Goal: Task Accomplishment & Management: Use online tool/utility

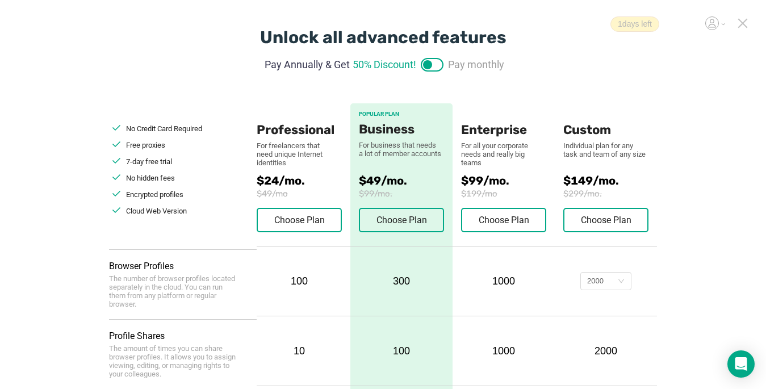
click at [745, 22] on icon at bounding box center [742, 23] width 10 height 10
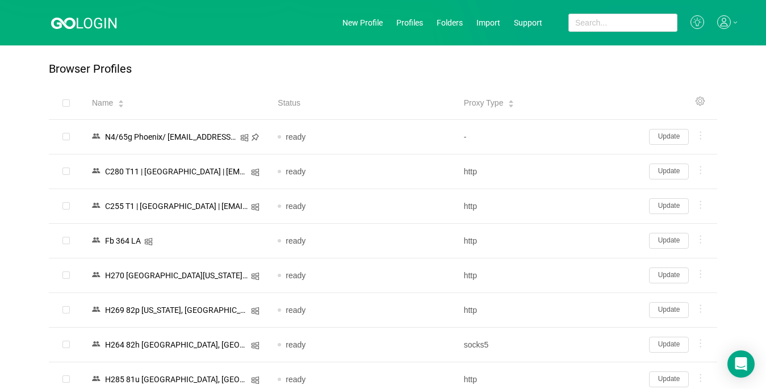
click at [725, 25] on icon at bounding box center [724, 22] width 14 height 14
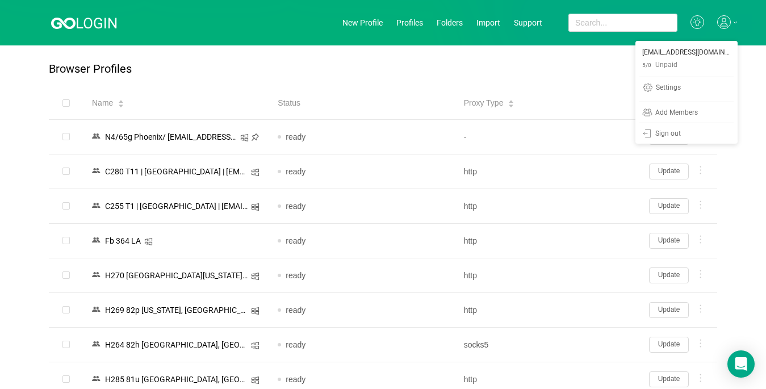
click at [728, 19] on icon at bounding box center [724, 22] width 14 height 14
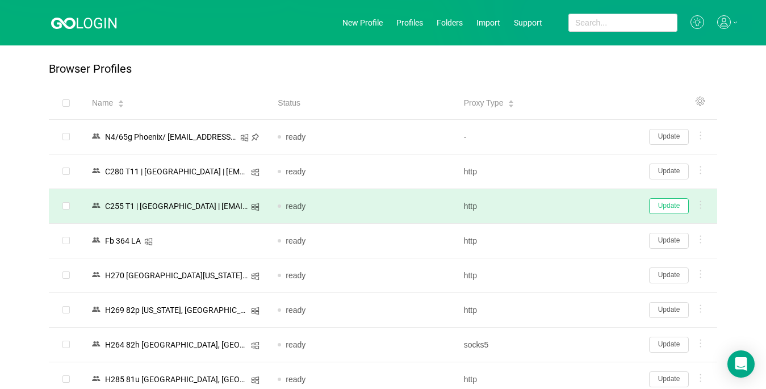
click at [662, 203] on button "Update" at bounding box center [669, 206] width 40 height 16
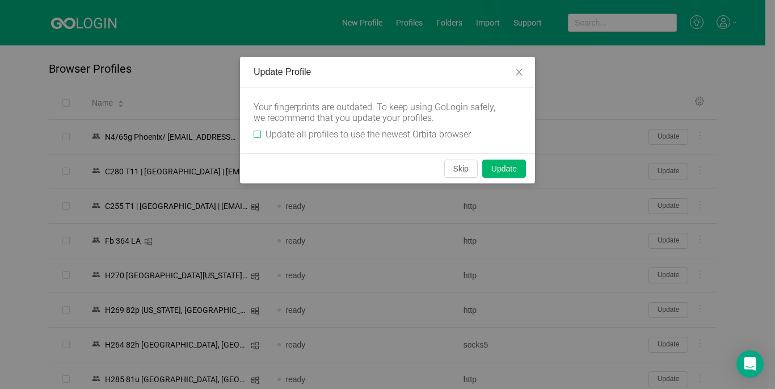
click at [257, 132] on input "Update all profiles to use the newest Orbita browser" at bounding box center [257, 134] width 7 height 7
checkbox input "true"
click at [501, 169] on button "Update" at bounding box center [504, 168] width 44 height 18
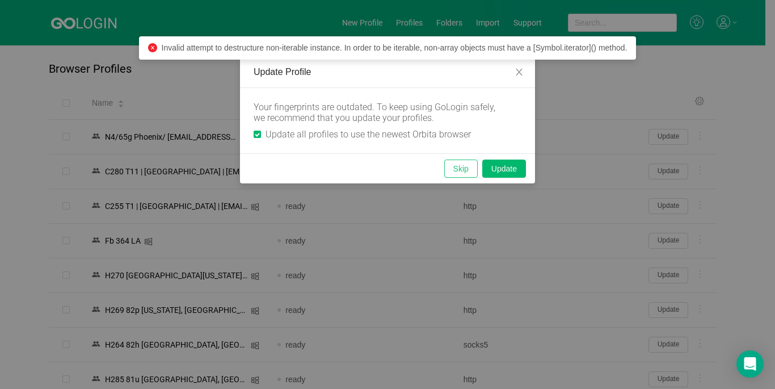
click at [469, 169] on button "Skip" at bounding box center [460, 168] width 33 height 18
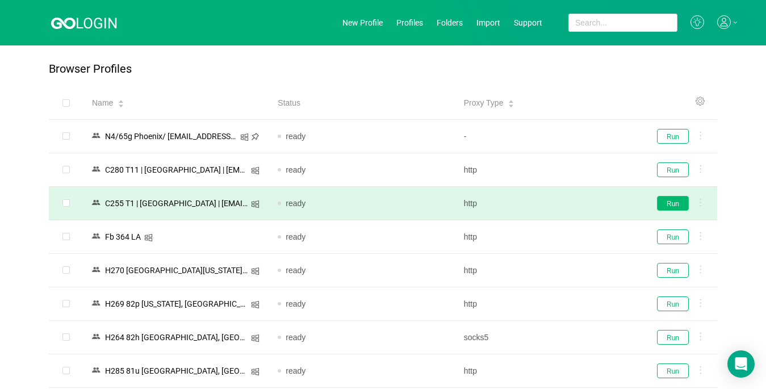
click at [666, 204] on button "Run" at bounding box center [673, 203] width 32 height 15
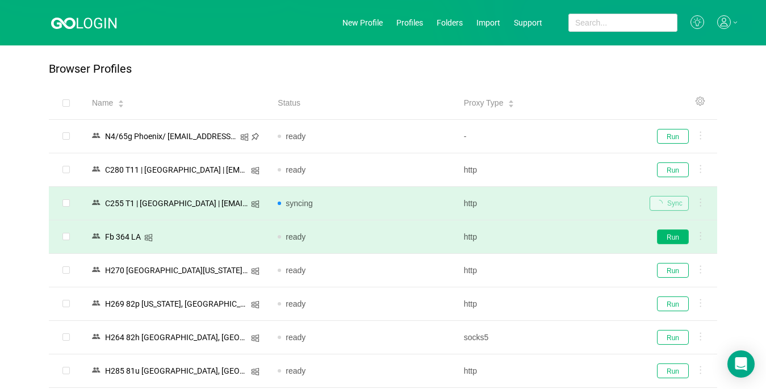
click at [669, 238] on button "Run" at bounding box center [673, 236] width 32 height 15
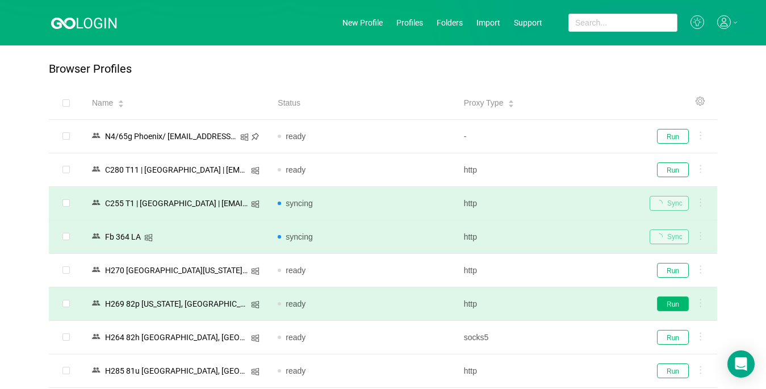
click at [669, 301] on button "Run" at bounding box center [673, 303] width 32 height 15
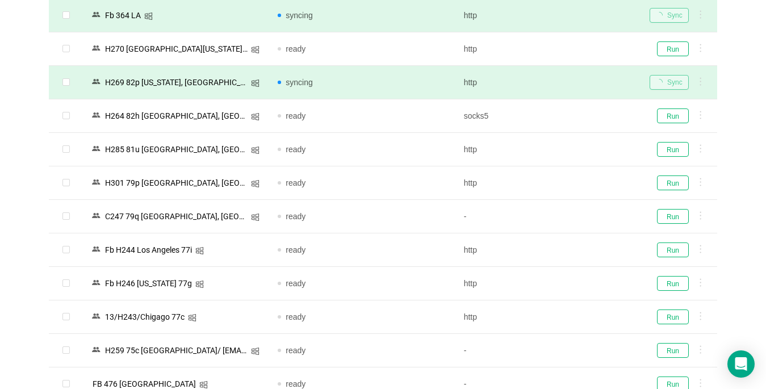
scroll to position [227, 0]
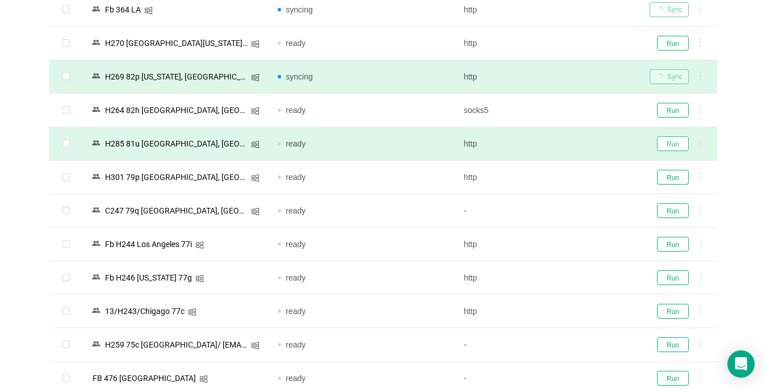
click at [669, 144] on button "Run" at bounding box center [673, 143] width 32 height 15
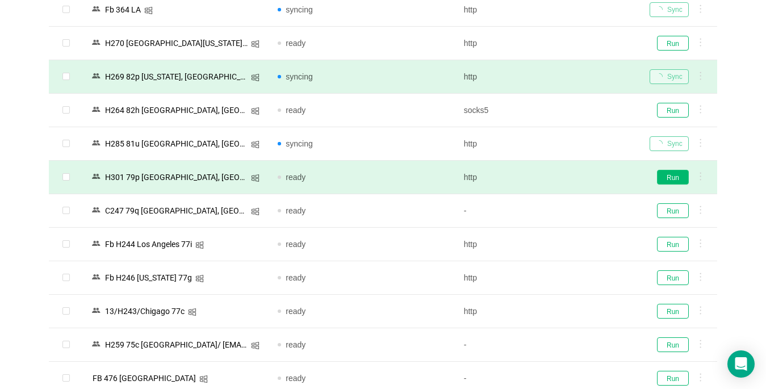
click at [672, 180] on button "Run" at bounding box center [673, 177] width 32 height 15
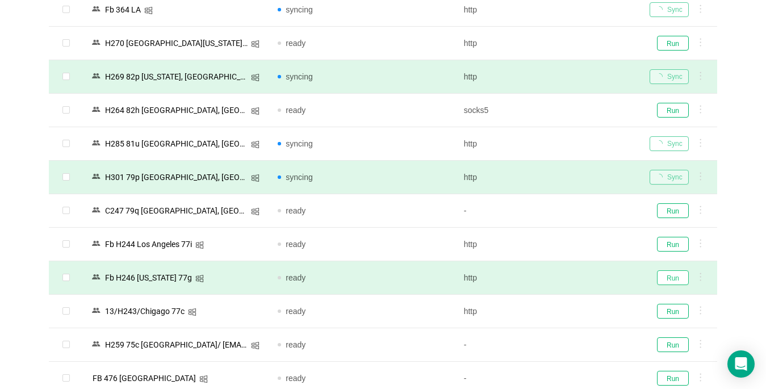
click at [667, 276] on button "Run" at bounding box center [673, 277] width 32 height 15
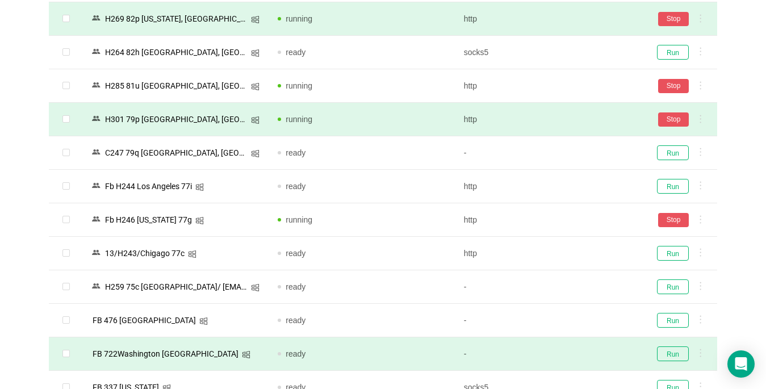
scroll to position [397, 0]
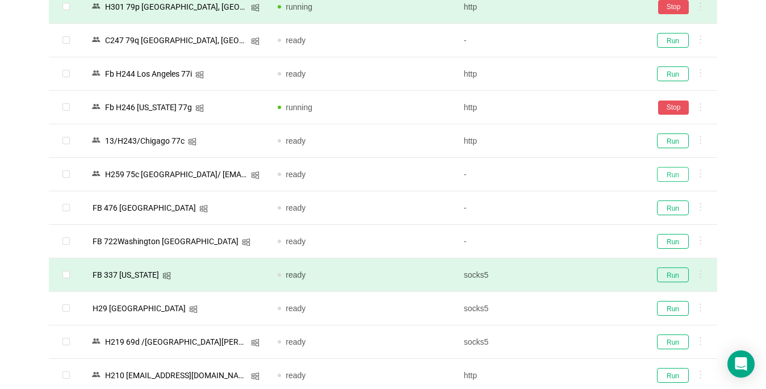
click at [676, 170] on button "Run" at bounding box center [673, 174] width 32 height 15
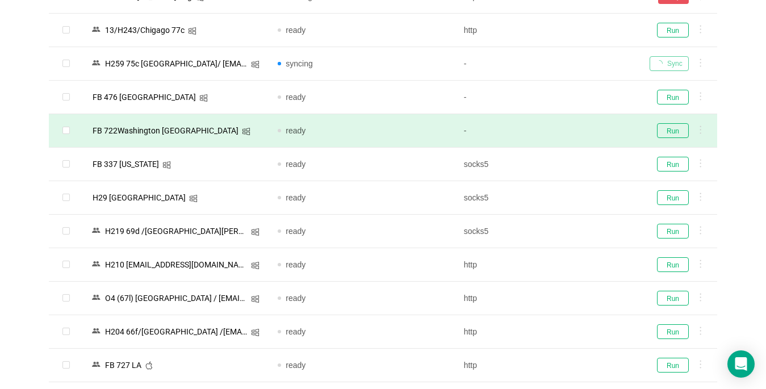
scroll to position [511, 0]
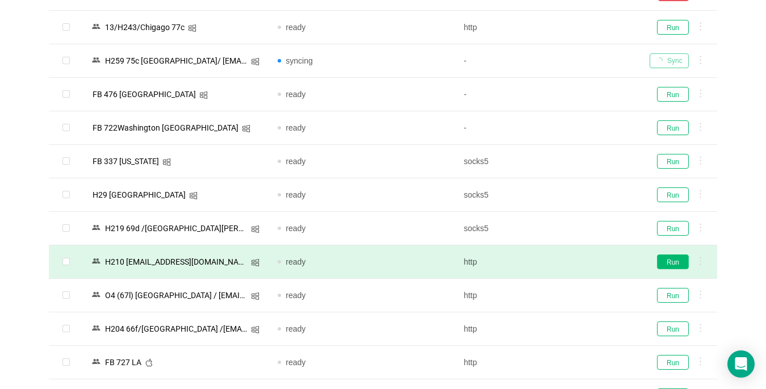
click at [664, 262] on button "Run" at bounding box center [673, 261] width 32 height 15
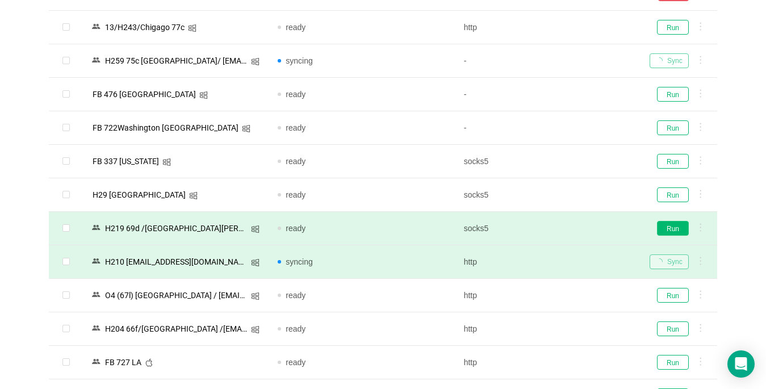
click at [664, 225] on button "Run" at bounding box center [673, 228] width 32 height 15
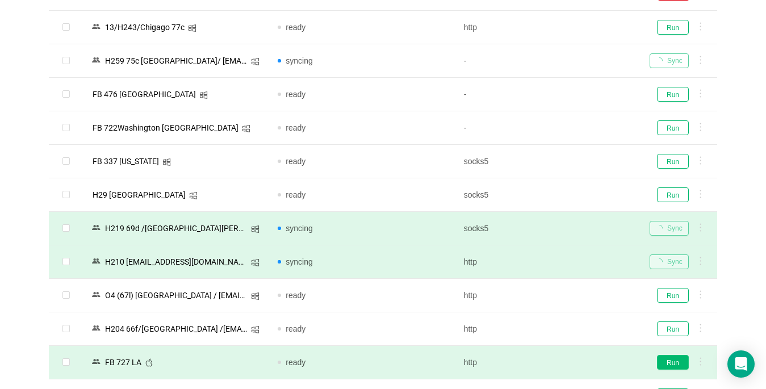
click at [669, 360] on button "Run" at bounding box center [673, 362] width 32 height 15
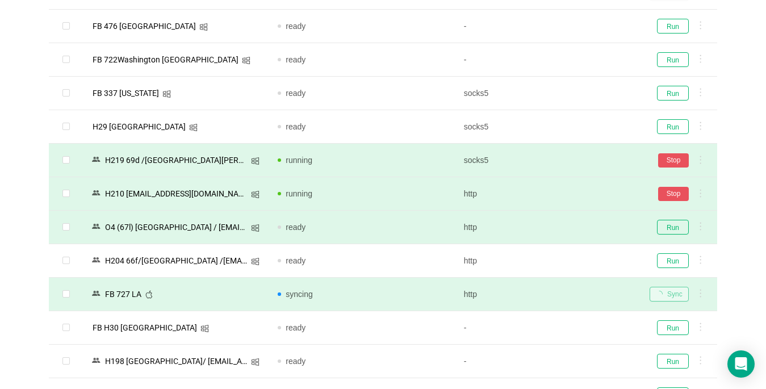
scroll to position [681, 0]
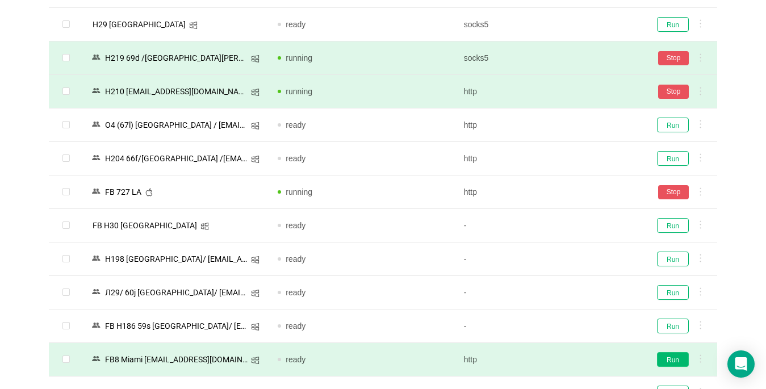
scroll to position [779, 0]
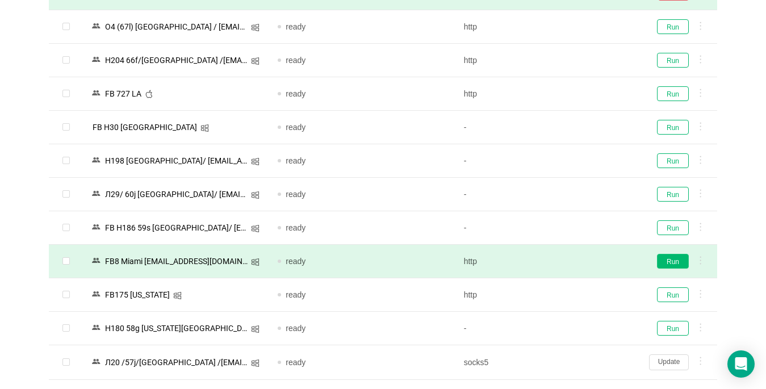
click at [664, 261] on button "Run" at bounding box center [673, 261] width 32 height 15
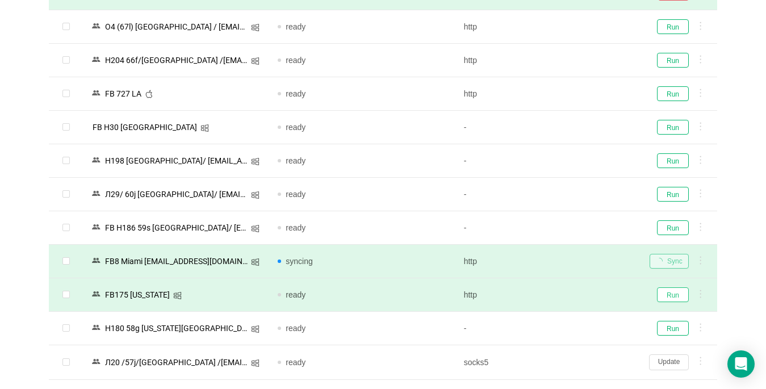
click at [669, 293] on button "Run" at bounding box center [673, 294] width 32 height 15
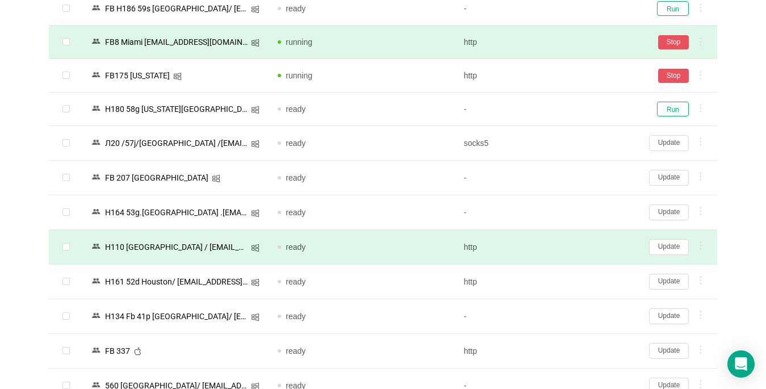
scroll to position [1006, 0]
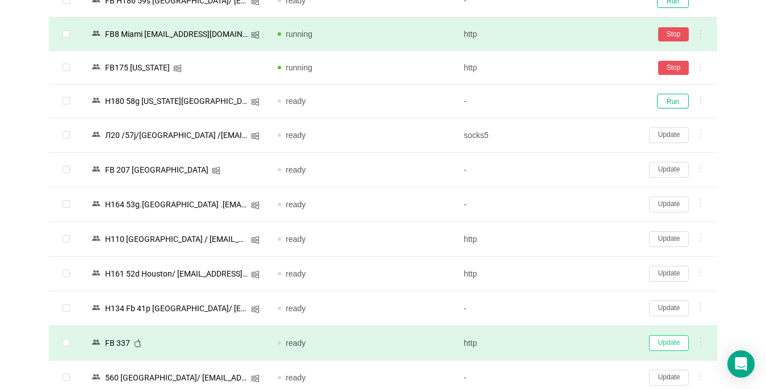
click at [666, 343] on button "Update" at bounding box center [669, 343] width 40 height 16
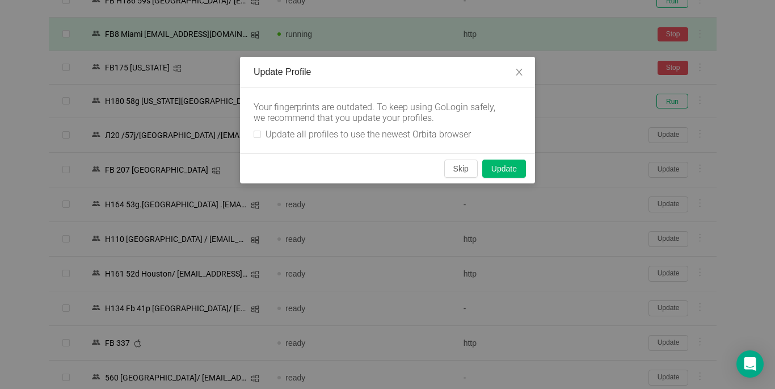
click at [253, 130] on div "Your fingerprints are outdated. To keep using GoLogin safely, we recommend that…" at bounding box center [387, 120] width 295 height 65
click at [261, 137] on label "Update all profiles to use the newest Orbita browser" at bounding box center [365, 134] width 222 height 11
click at [261, 137] on input "Update all profiles to use the newest Orbita browser" at bounding box center [257, 134] width 7 height 7
checkbox input "true"
click at [466, 167] on button "Skip" at bounding box center [460, 168] width 33 height 18
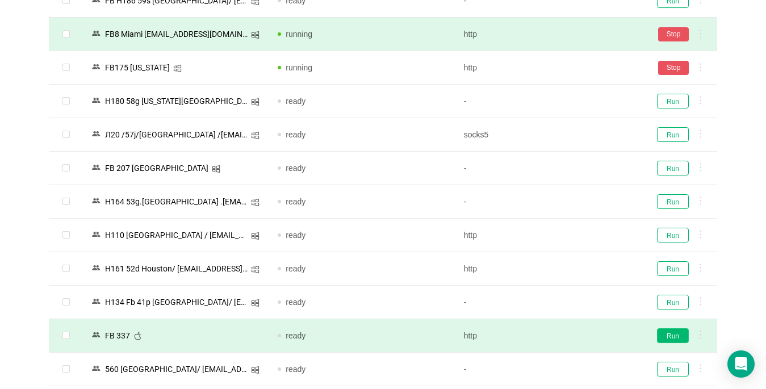
click at [677, 333] on button "Run" at bounding box center [673, 335] width 32 height 15
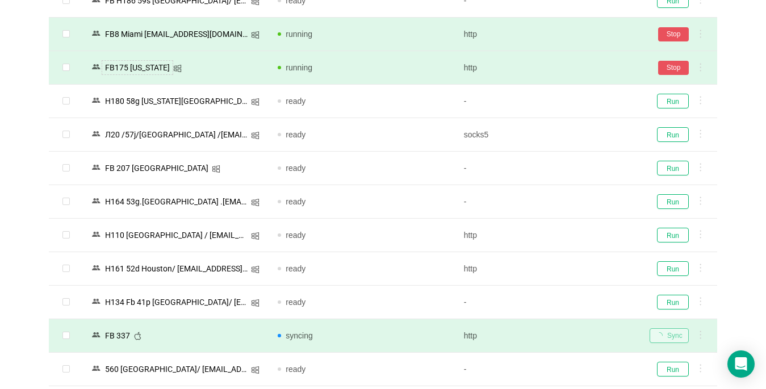
scroll to position [836, 0]
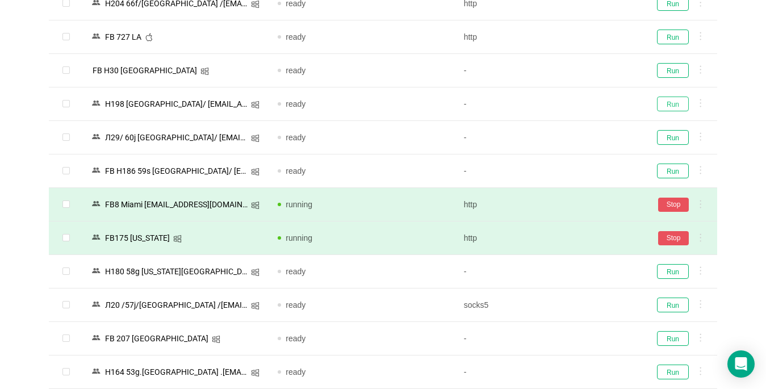
click at [678, 104] on button "Run" at bounding box center [673, 103] width 32 height 15
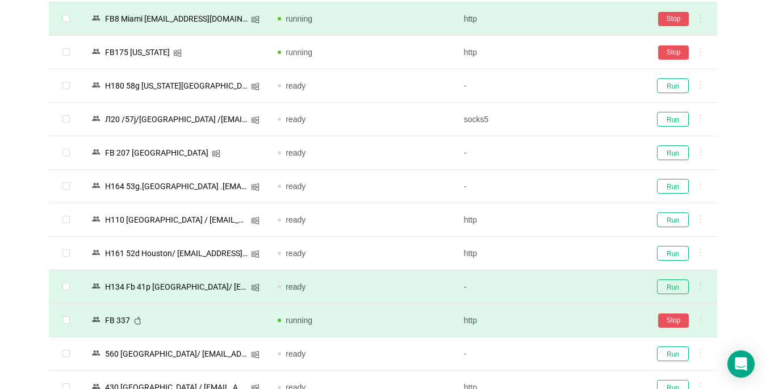
scroll to position [1249, 0]
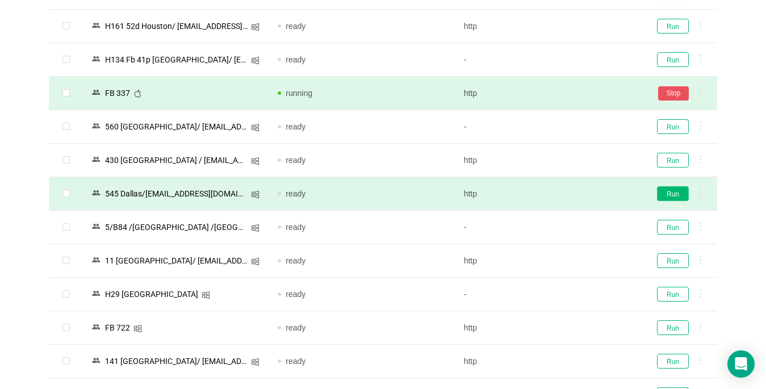
click at [674, 199] on button "Run" at bounding box center [673, 193] width 32 height 15
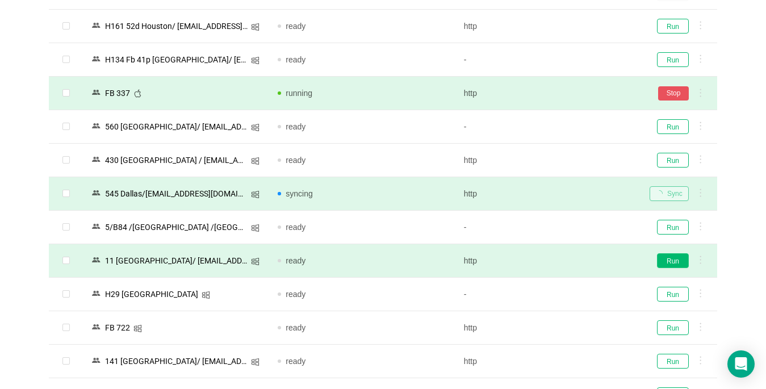
click at [670, 258] on button "Run" at bounding box center [673, 260] width 32 height 15
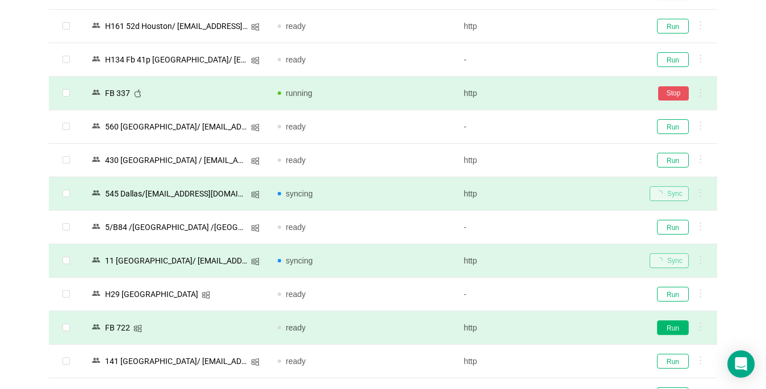
click at [667, 328] on button "Run" at bounding box center [673, 327] width 32 height 15
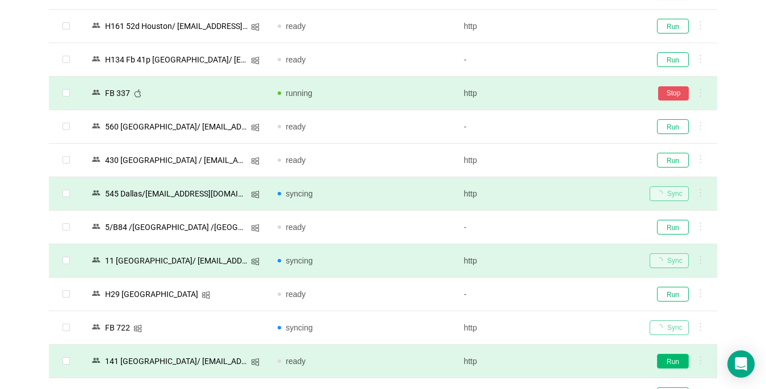
click at [669, 354] on button "Run" at bounding box center [673, 361] width 32 height 15
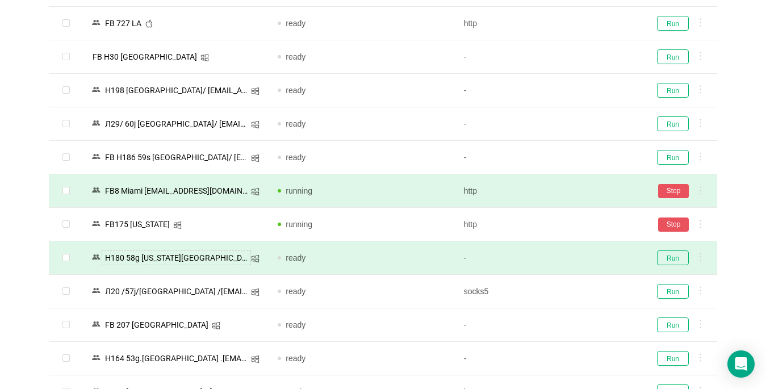
scroll to position [795, 0]
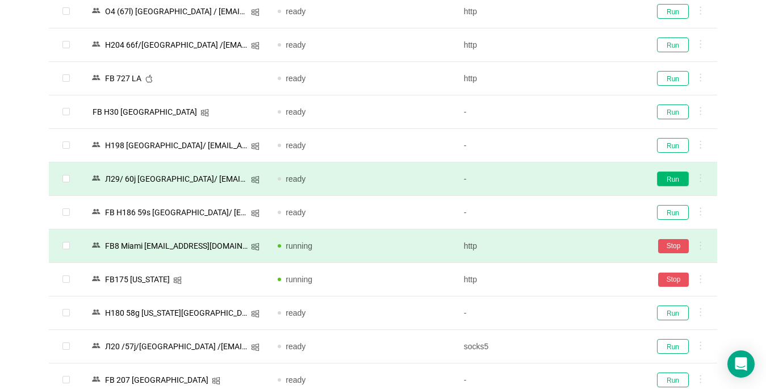
click at [669, 177] on button "Run" at bounding box center [673, 178] width 32 height 15
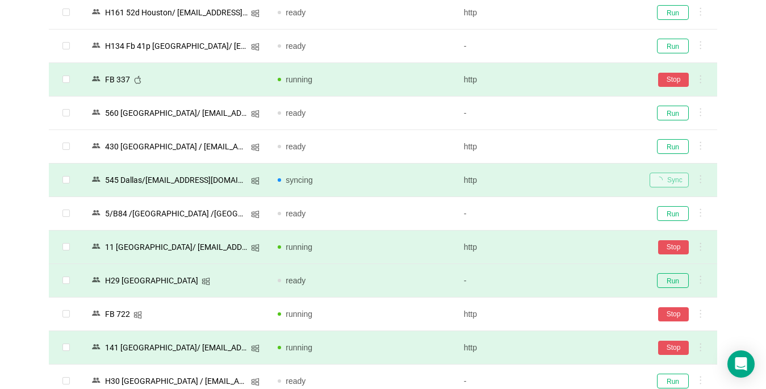
scroll to position [1362, 0]
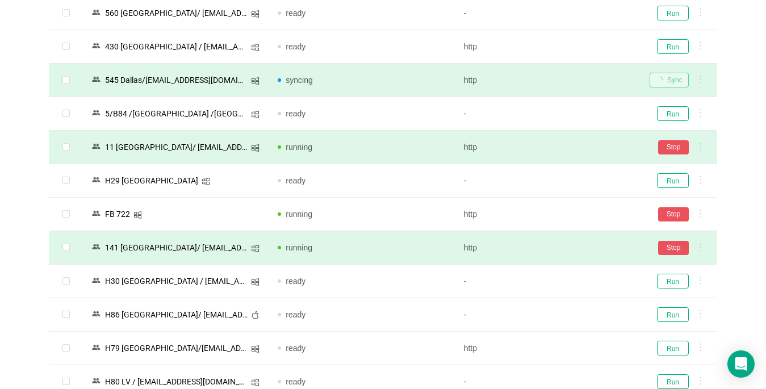
click at [664, 77] on div "Sync" at bounding box center [678, 80] width 58 height 15
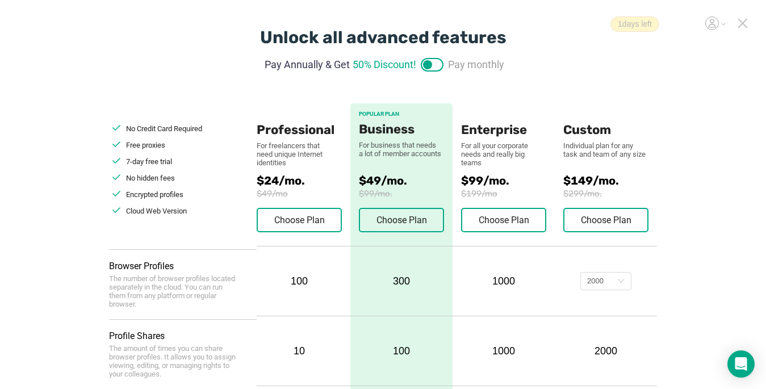
click at [740, 19] on icon at bounding box center [742, 23] width 10 height 10
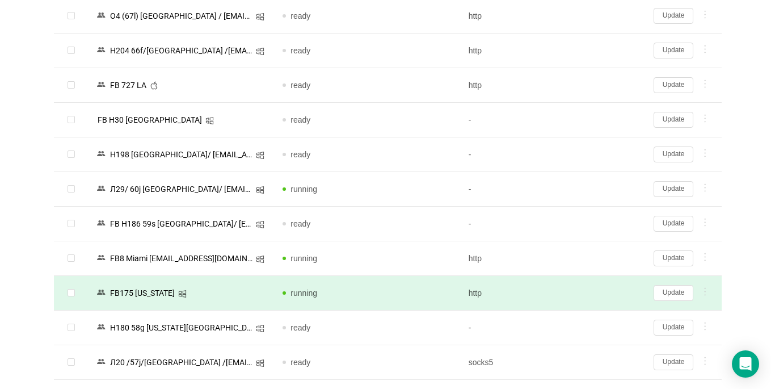
scroll to position [1154, 0]
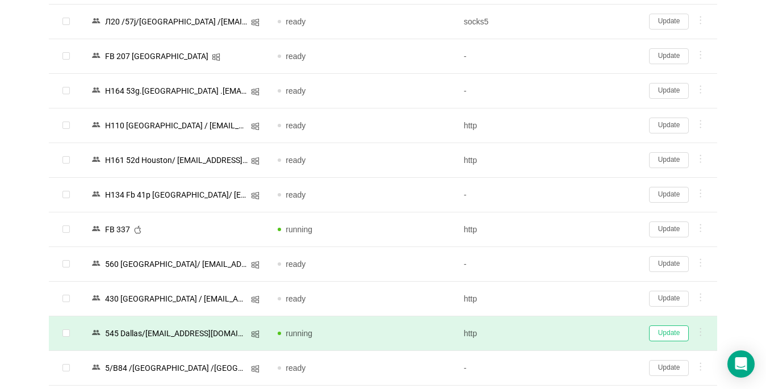
click at [663, 331] on button "Update" at bounding box center [669, 333] width 40 height 16
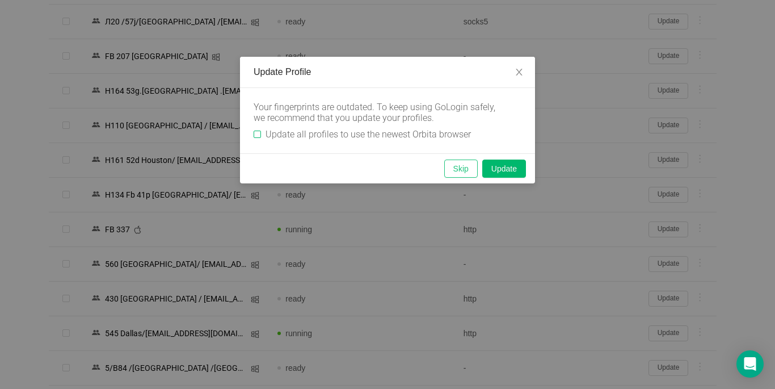
click at [256, 131] on input "Update all profiles to use the newest Orbita browser" at bounding box center [257, 134] width 7 height 7
checkbox input "true"
click at [461, 169] on button "Skip" at bounding box center [460, 168] width 33 height 18
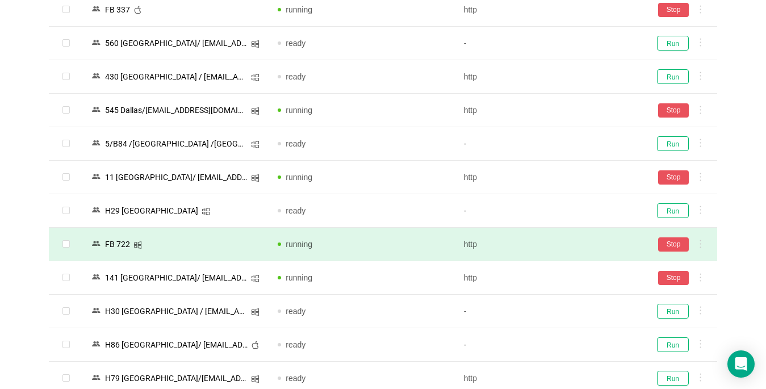
scroll to position [1405, 0]
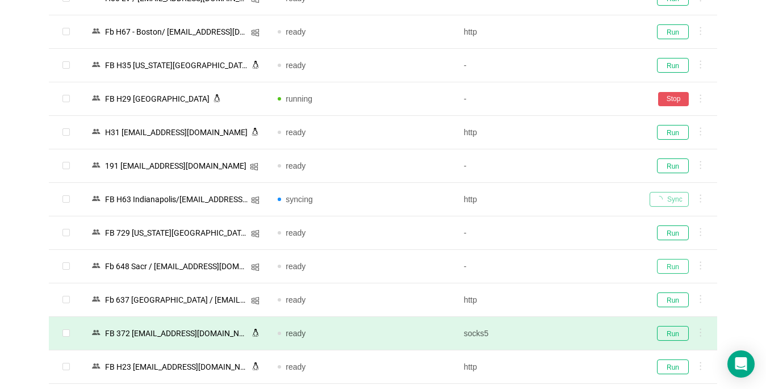
click at [669, 268] on button "Run" at bounding box center [673, 266] width 32 height 15
click at [671, 334] on button "Run" at bounding box center [673, 333] width 32 height 15
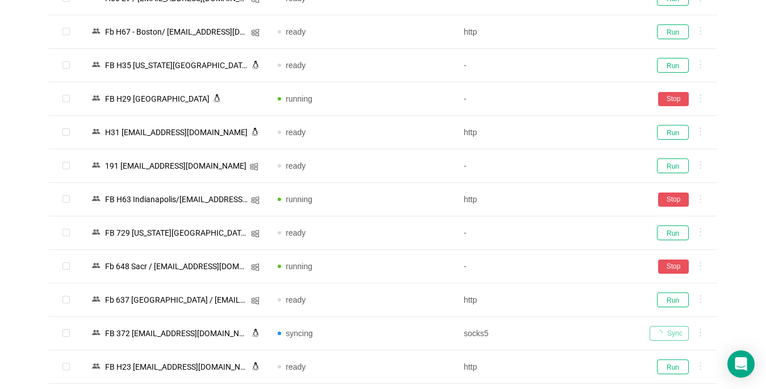
scroll to position [1291, 0]
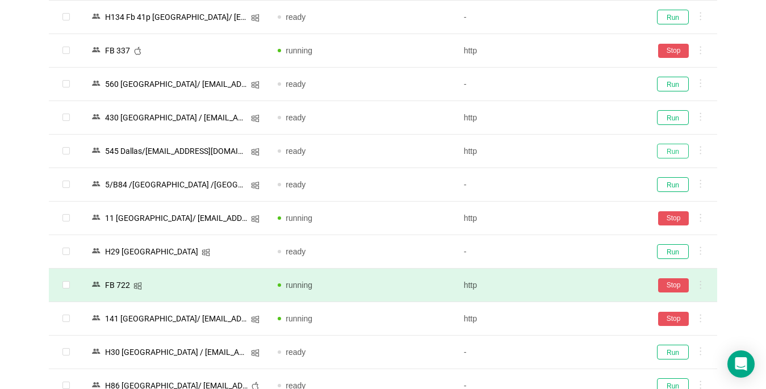
drag, startPoint x: 672, startPoint y: 152, endPoint x: 482, endPoint y: 297, distance: 239.3
click at [672, 151] on button "Run" at bounding box center [673, 151] width 32 height 15
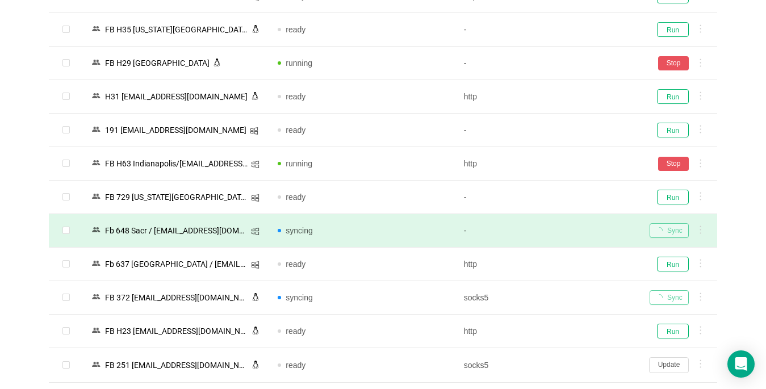
scroll to position [1916, 0]
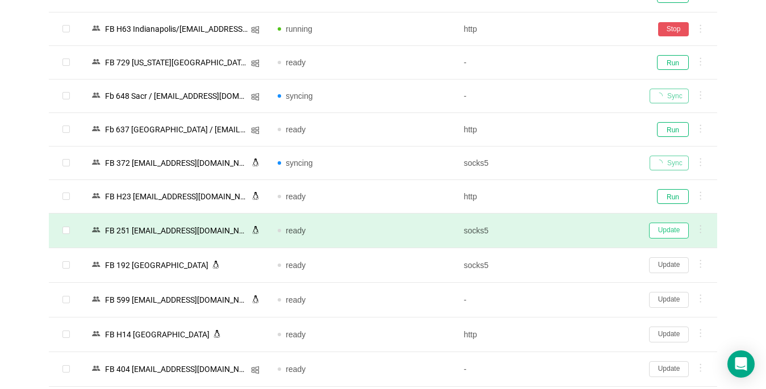
click at [666, 230] on button "Update" at bounding box center [669, 230] width 40 height 16
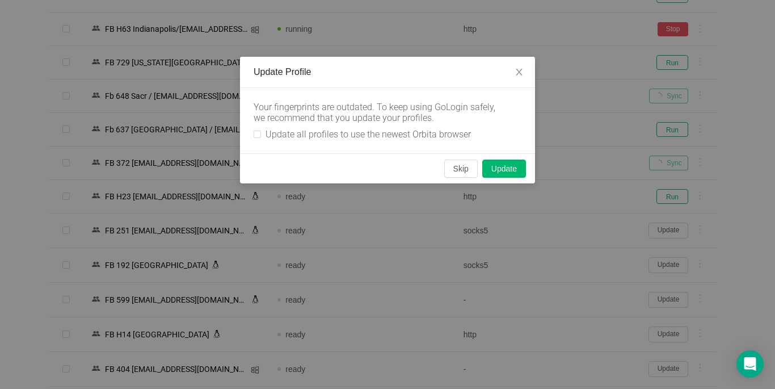
click at [254, 128] on div "Your fingerprints are outdated. To keep using GoLogin safely, we recommend that…" at bounding box center [388, 121] width 268 height 38
click at [261, 136] on input "Update all profiles to use the newest Orbita browser" at bounding box center [257, 134] width 7 height 7
checkbox input "true"
click at [460, 169] on button "Skip" at bounding box center [460, 168] width 33 height 18
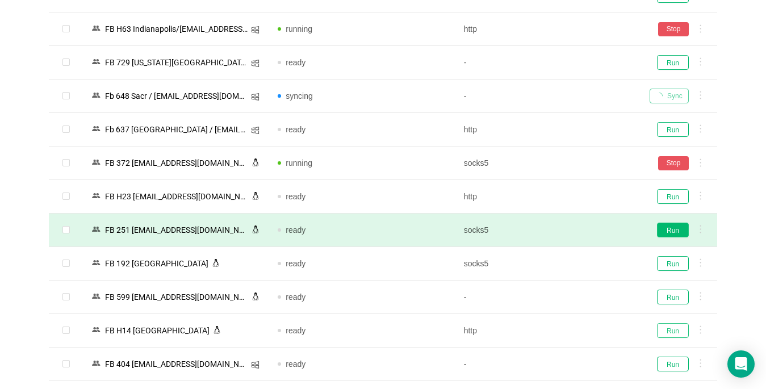
click at [673, 330] on button "Run" at bounding box center [673, 330] width 32 height 15
click at [680, 232] on button "Run" at bounding box center [673, 229] width 32 height 15
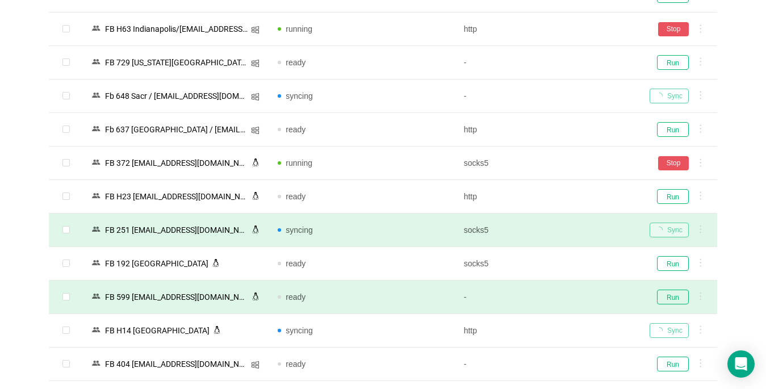
scroll to position [2086, 0]
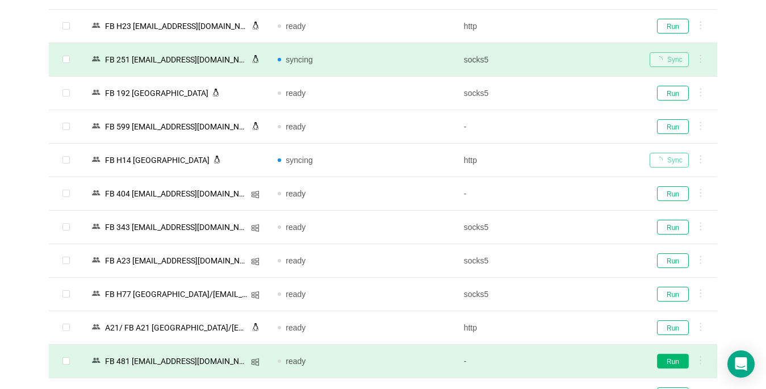
click at [668, 345] on td "Run" at bounding box center [678, 361] width 77 height 33
click at [670, 345] on td "Run" at bounding box center [678, 361] width 77 height 33
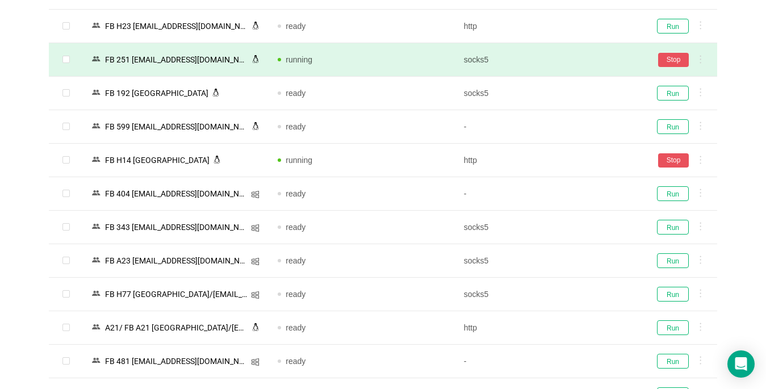
scroll to position [2256, 0]
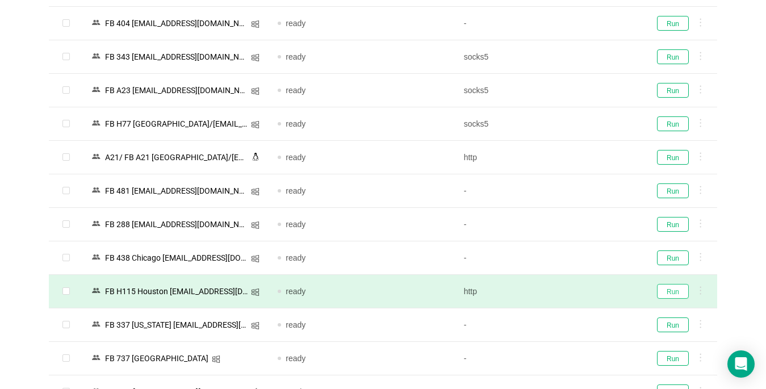
click at [668, 291] on button "Run" at bounding box center [673, 291] width 32 height 15
